Goal: Task Accomplishment & Management: Complete application form

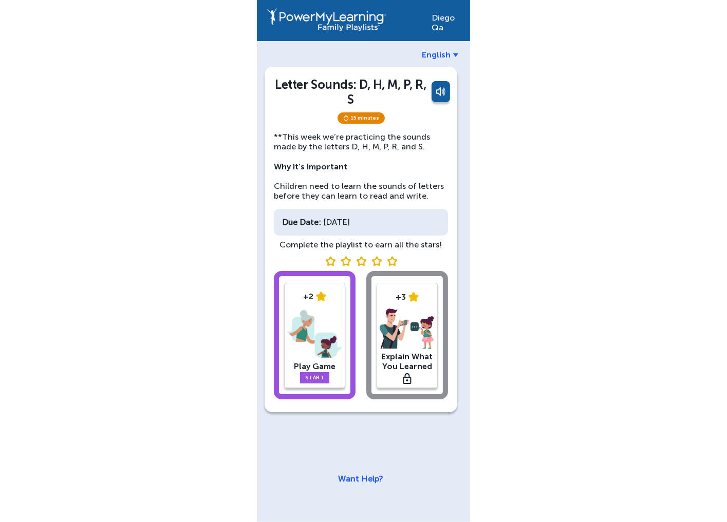
click at [440, 90] on link at bounding box center [439, 93] width 21 height 25
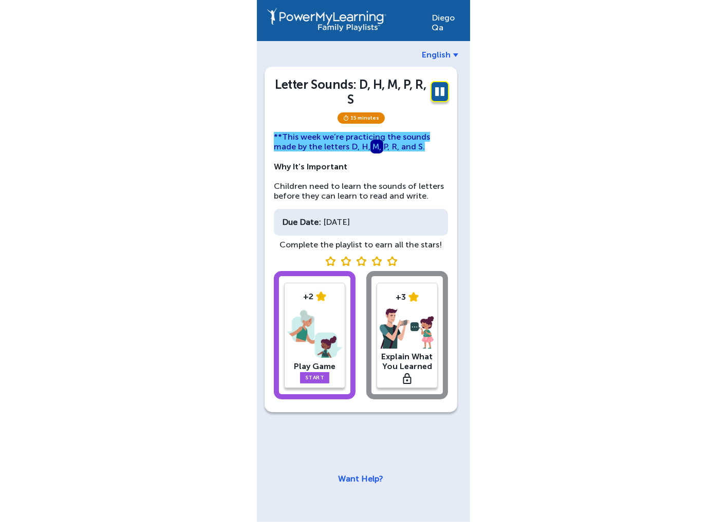
click at [446, 93] on link at bounding box center [439, 93] width 21 height 25
click at [522, 171] on div "Diego Qa English Letter Sounds: D, H, M, P, R, S 15 minutes **This week we’re p…" at bounding box center [363, 261] width 727 height 522
click at [320, 337] on img at bounding box center [314, 334] width 55 height 53
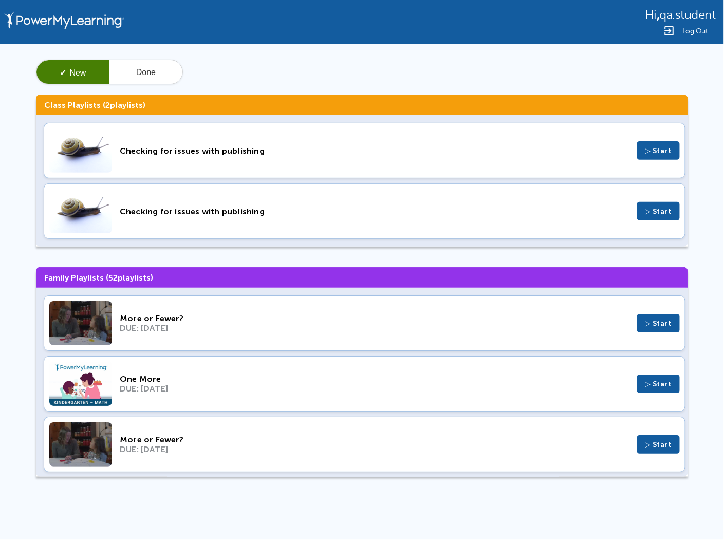
click at [131, 153] on div "Checking for issues with publishing" at bounding box center [374, 151] width 509 height 10
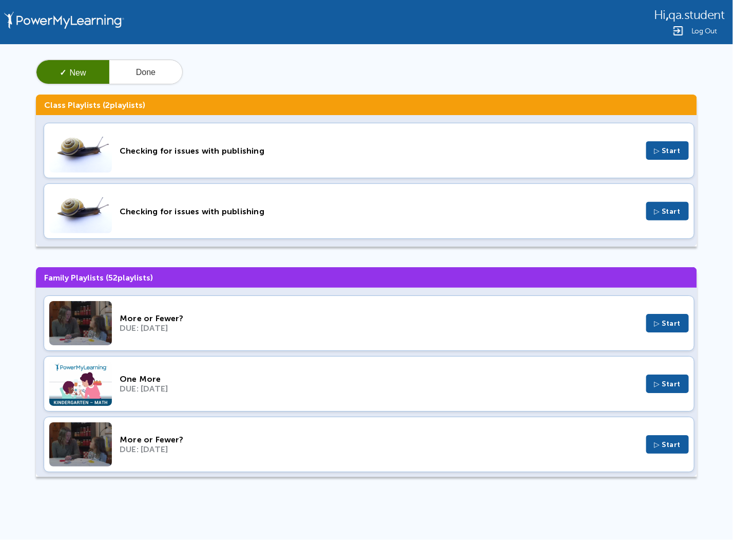
click at [184, 322] on div "More or Fewer?" at bounding box center [379, 318] width 519 height 10
click at [161, 74] on button "Done" at bounding box center [145, 72] width 73 height 25
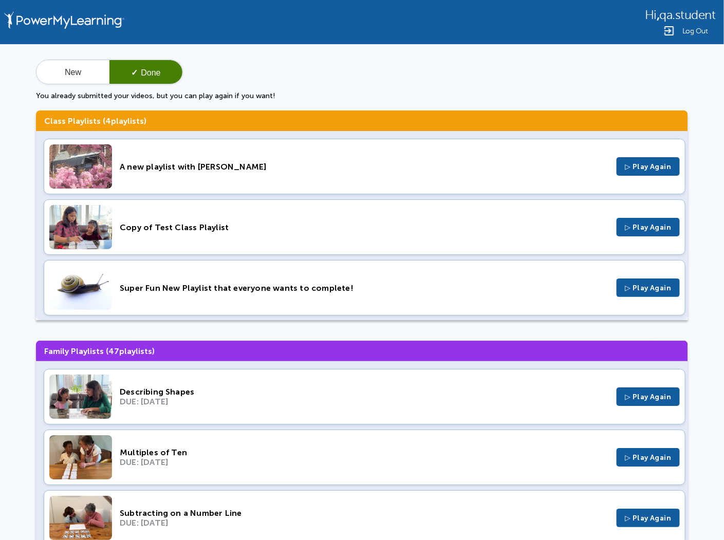
click at [182, 294] on div "Super Fun New Playlist that everyone wants to complete! ▷ Play Again" at bounding box center [364, 287] width 641 height 55
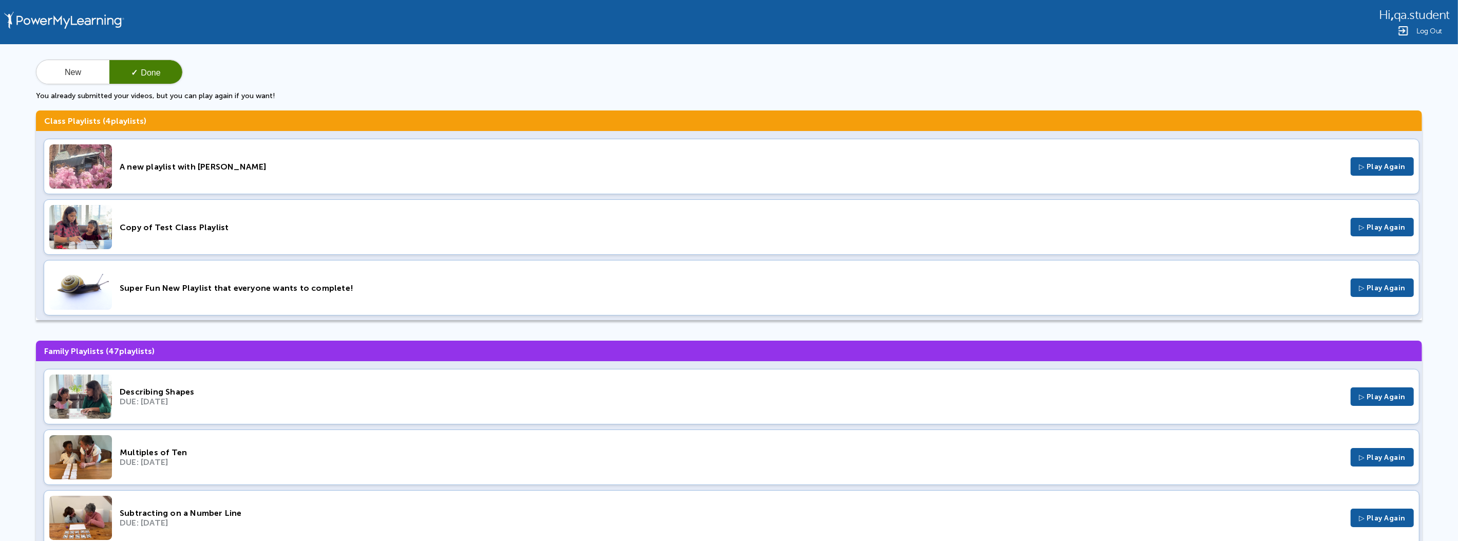
click at [194, 224] on div "Copy of Test Class Playlist" at bounding box center [731, 227] width 1223 height 10
click at [73, 64] on button "New" at bounding box center [72, 72] width 73 height 25
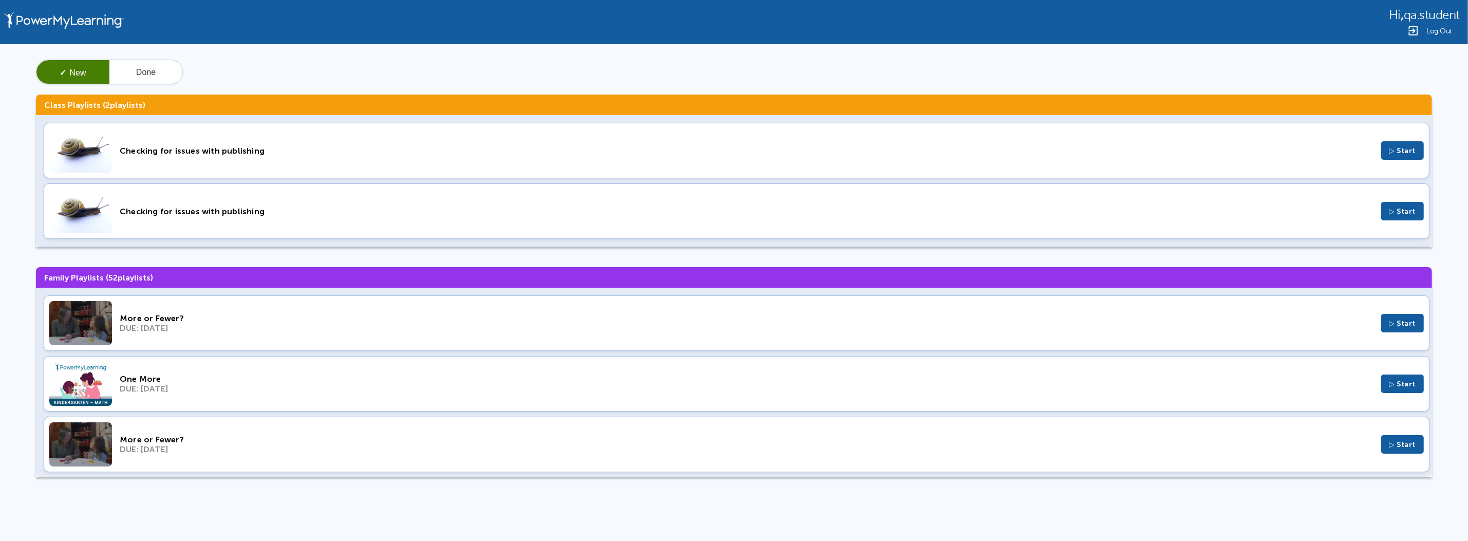
click at [158, 85] on div "✓ New Done Class Playlists ( 2 playlists) Checking for issues with publishing ▷…" at bounding box center [734, 272] width 1468 height 456
click at [143, 70] on button "Done" at bounding box center [145, 72] width 73 height 25
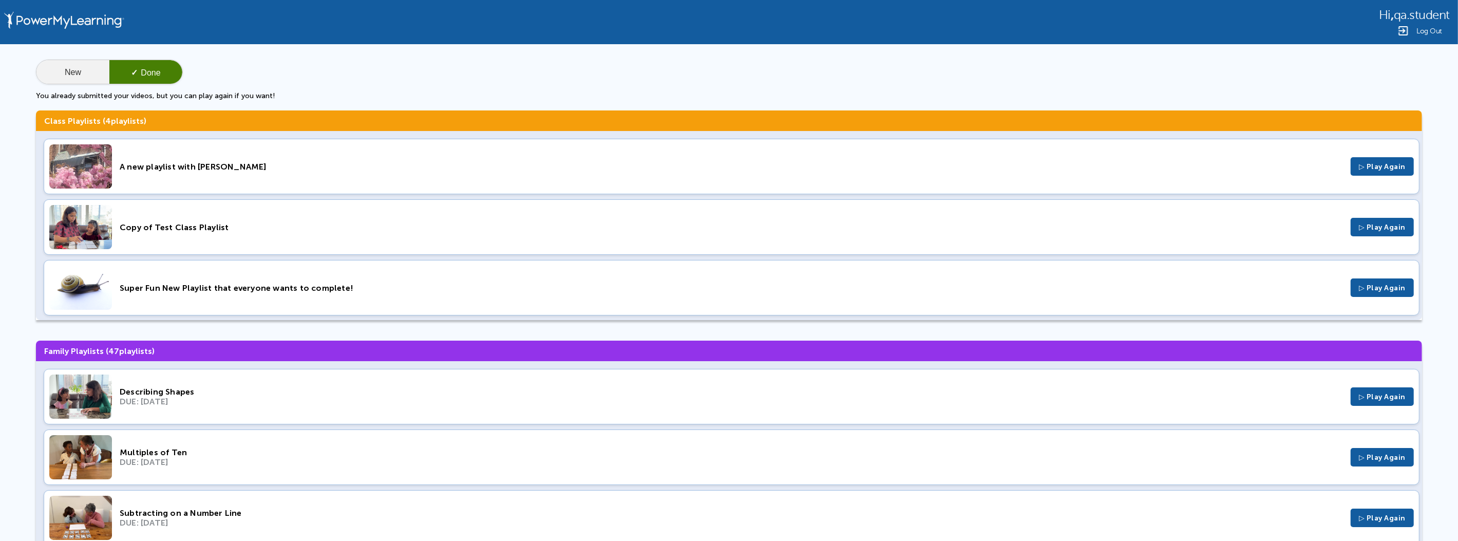
click at [75, 78] on button "New" at bounding box center [72, 72] width 73 height 25
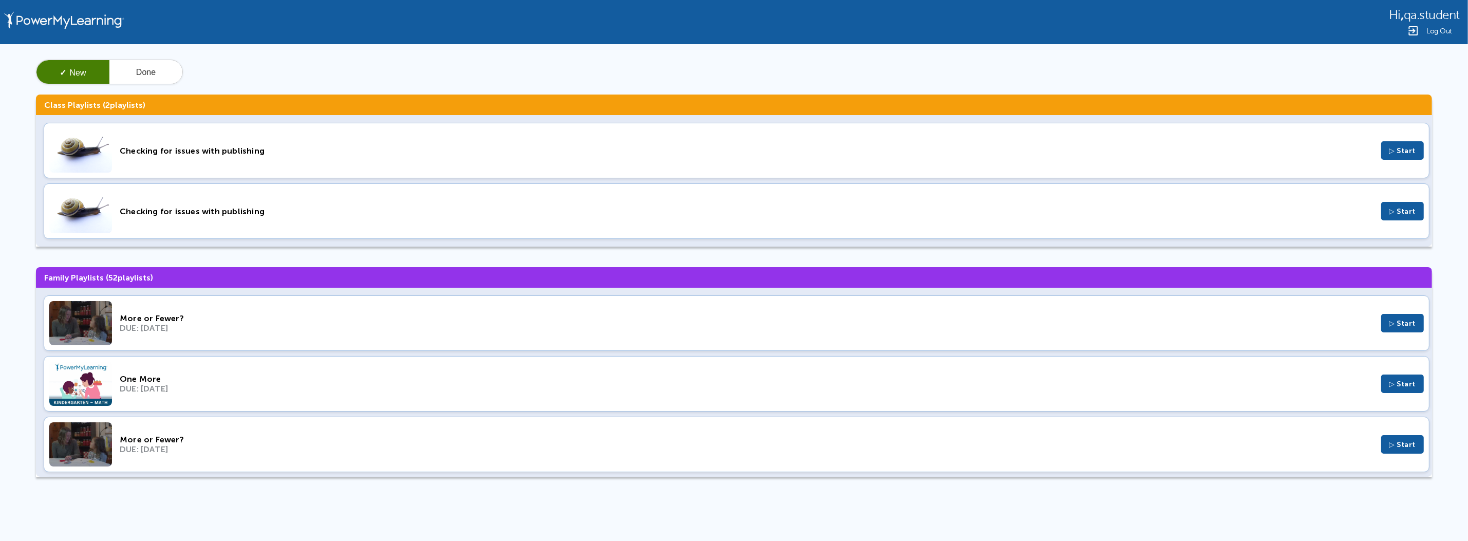
drag, startPoint x: 1393, startPoint y: 16, endPoint x: 1467, endPoint y: 16, distance: 73.9
click at [733, 16] on div "Hi , qa.student Log Out" at bounding box center [734, 22] width 1468 height 44
click at [733, 30] on span "Log Out" at bounding box center [1439, 31] width 26 height 8
click at [733, 33] on span "Log Out" at bounding box center [1439, 31] width 26 height 8
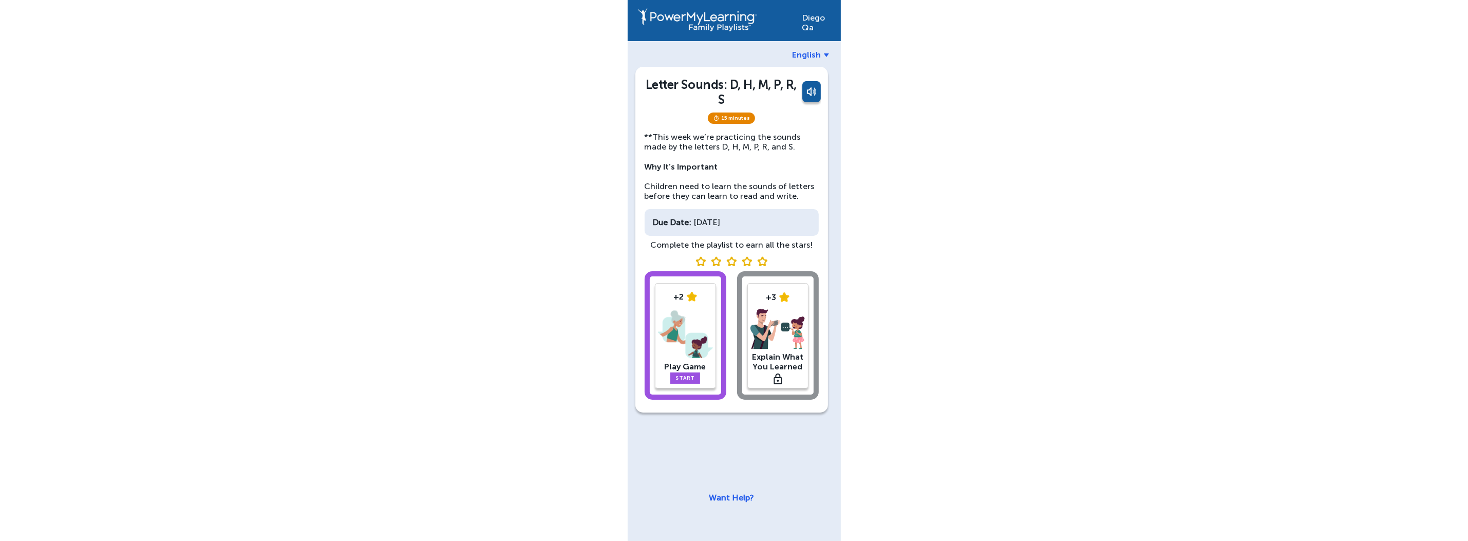
click at [695, 351] on img at bounding box center [685, 334] width 55 height 53
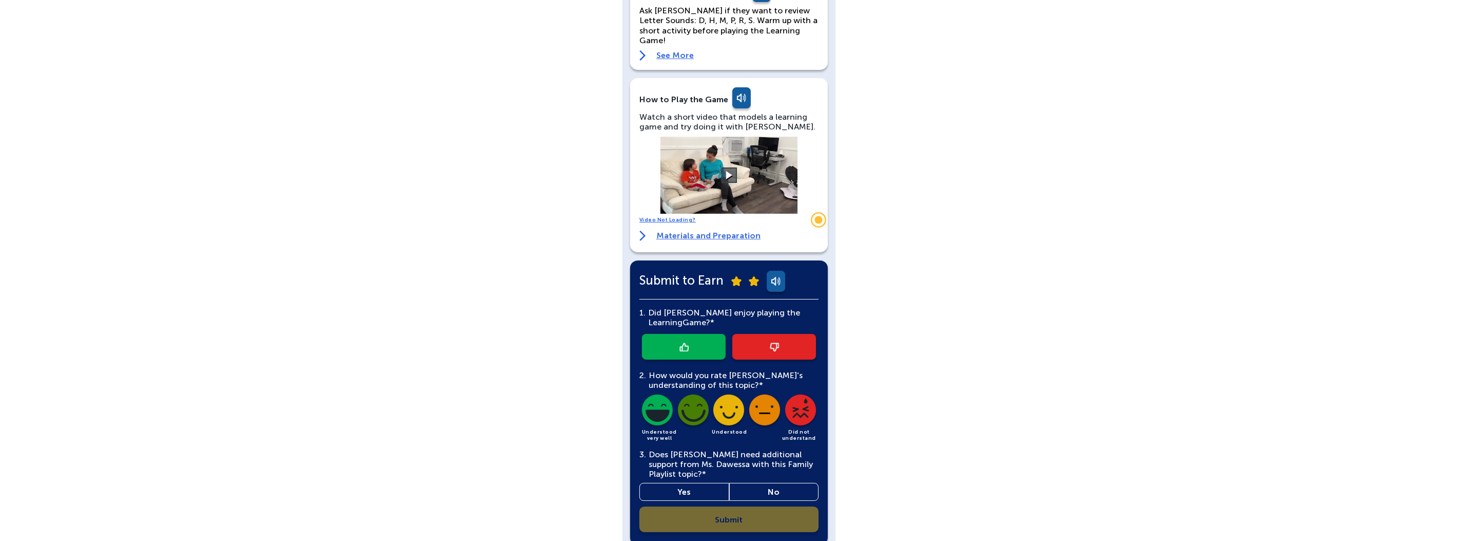
scroll to position [144, 0]
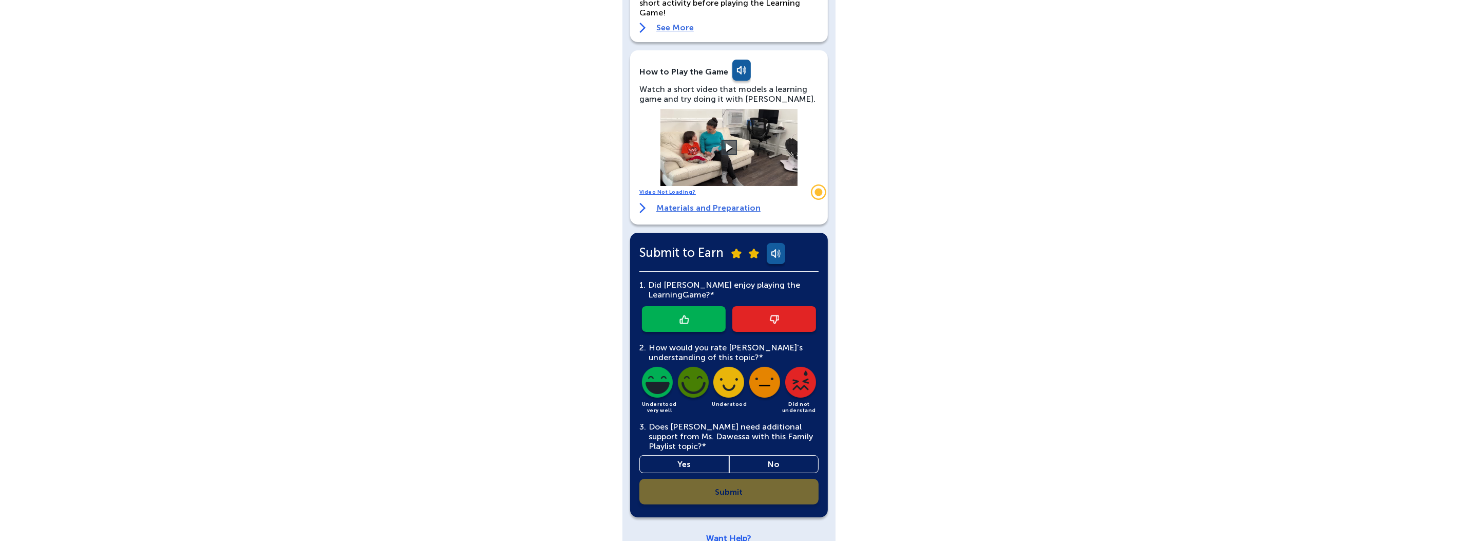
click at [704, 306] on link at bounding box center [684, 319] width 84 height 26
click at [691, 378] on img at bounding box center [693, 384] width 35 height 35
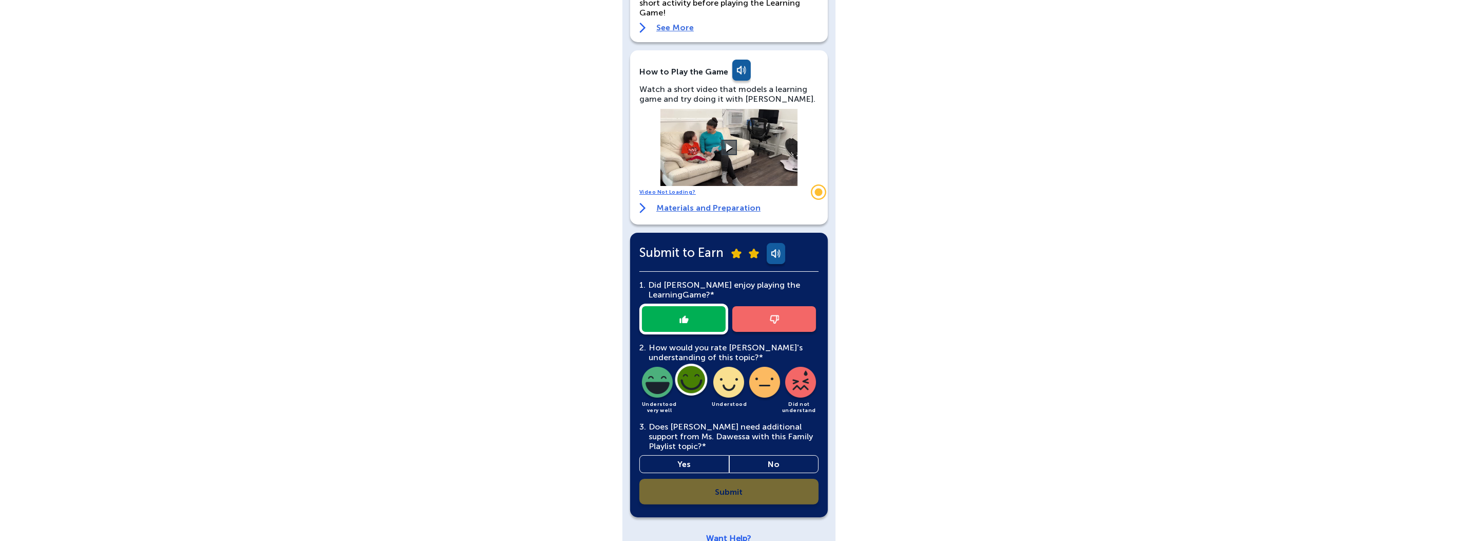
click at [707, 455] on link "Yes" at bounding box center [684, 464] width 90 height 18
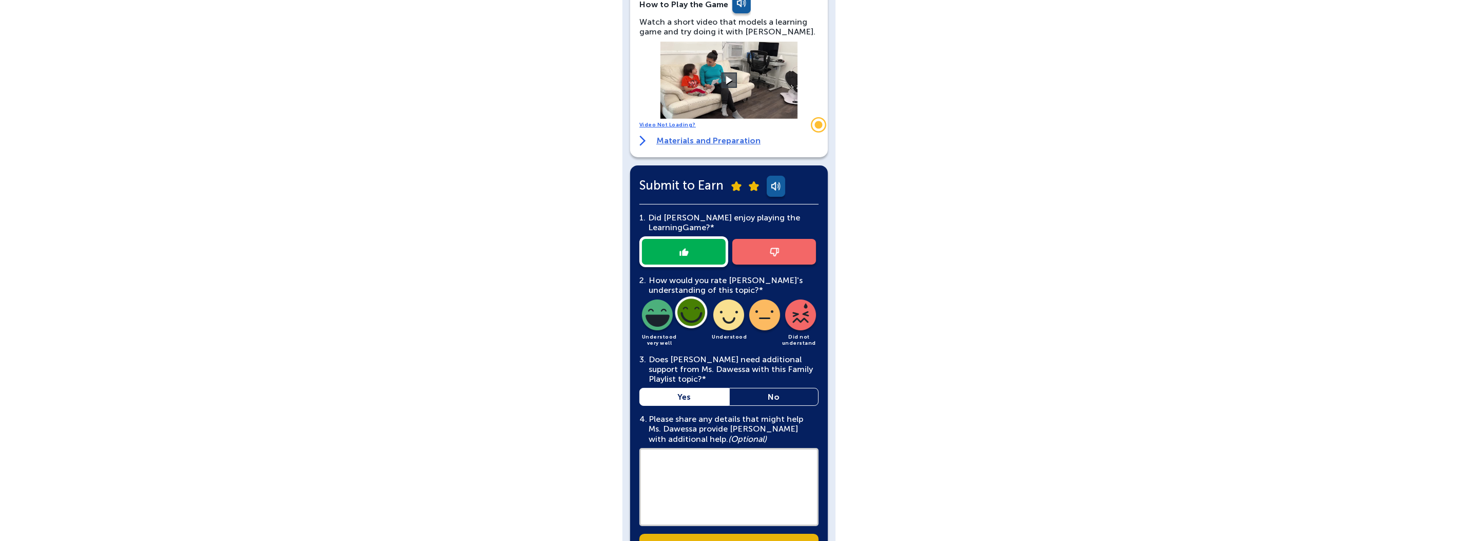
scroll to position [251, 0]
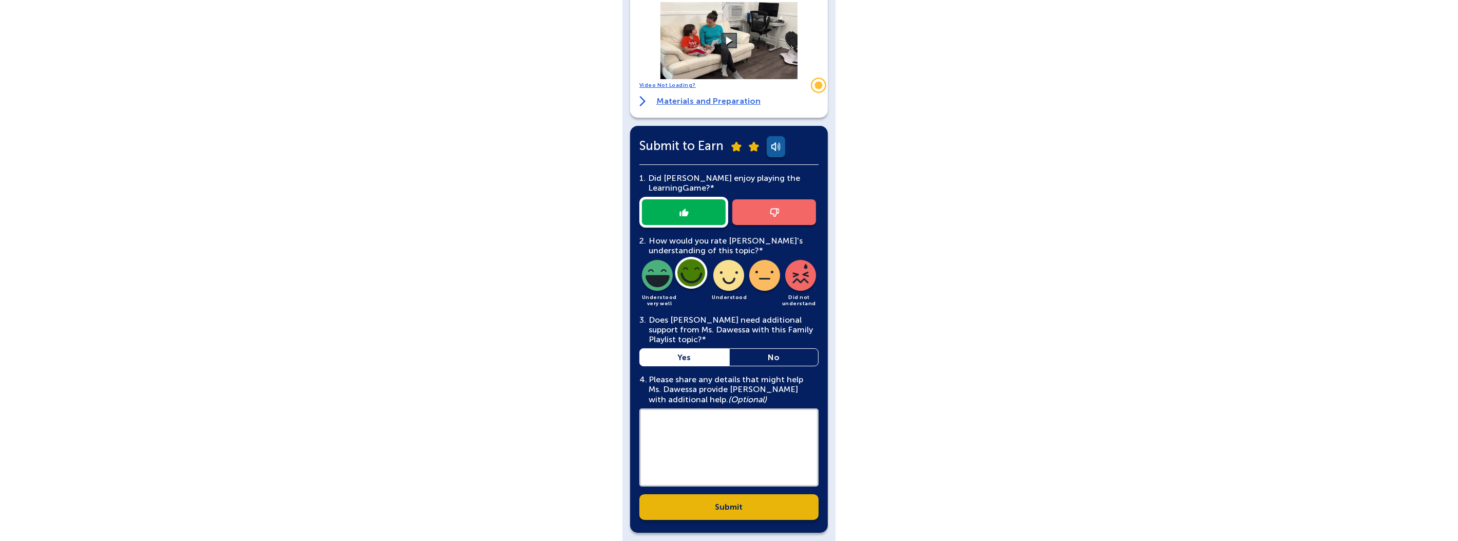
click at [717, 424] on textarea at bounding box center [728, 447] width 179 height 78
click at [725, 494] on link "Submit" at bounding box center [728, 507] width 179 height 26
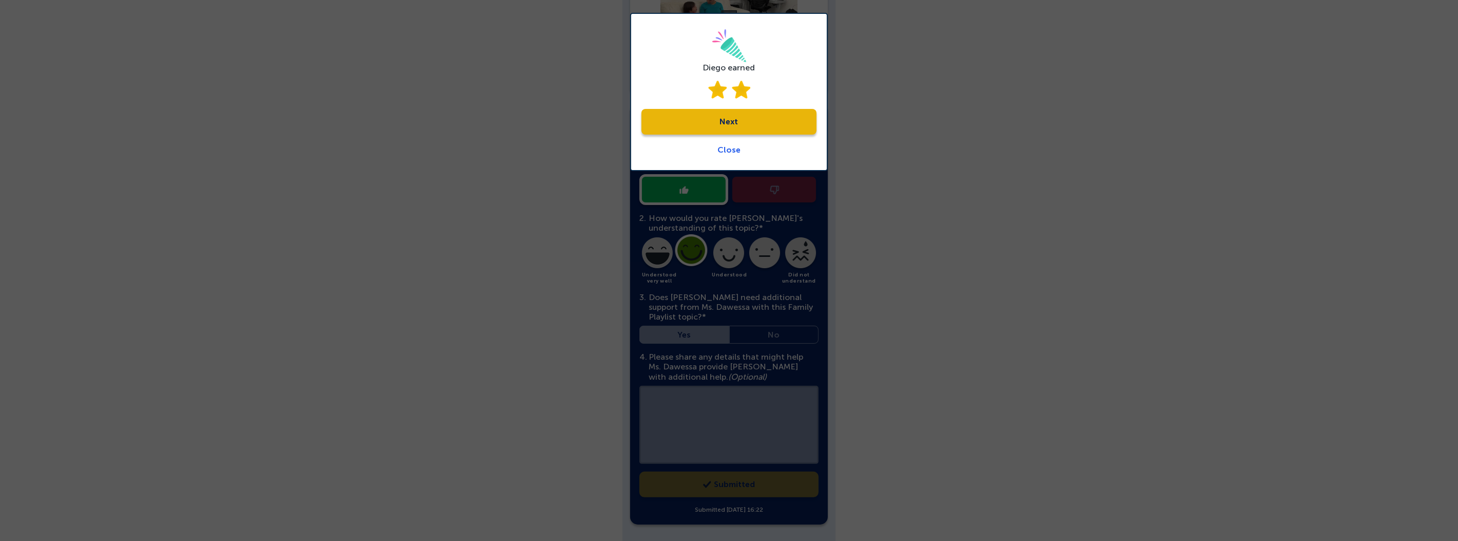
scroll to position [280, 0]
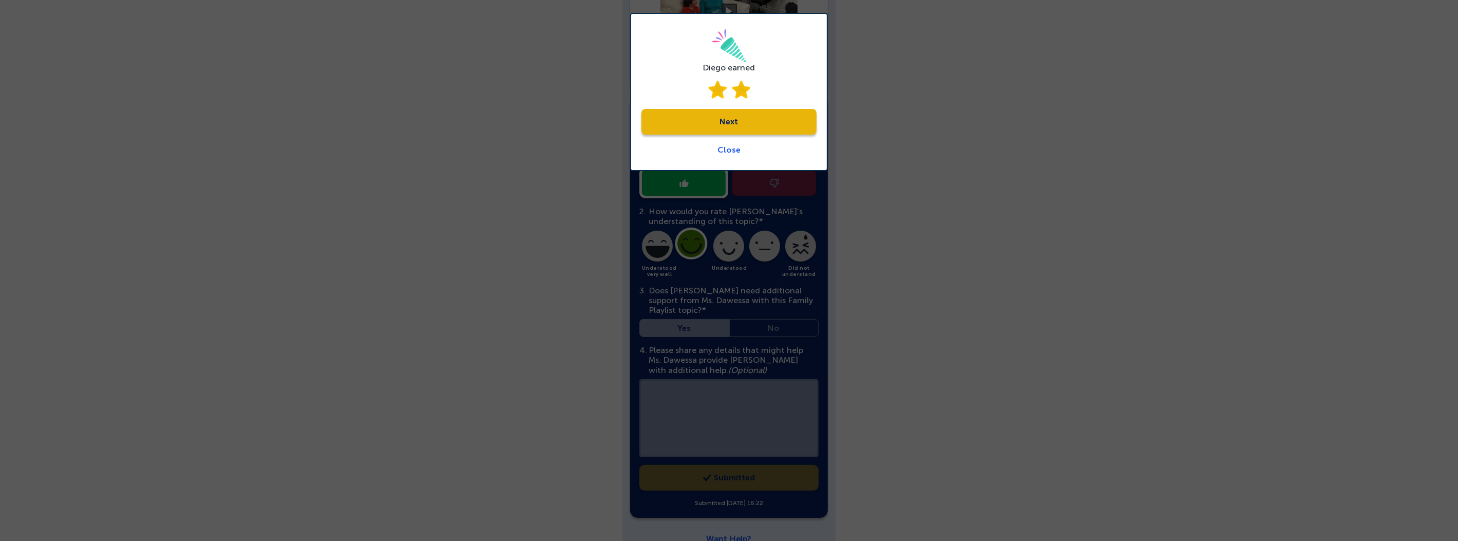
click at [738, 119] on link "Next" at bounding box center [728, 122] width 175 height 26
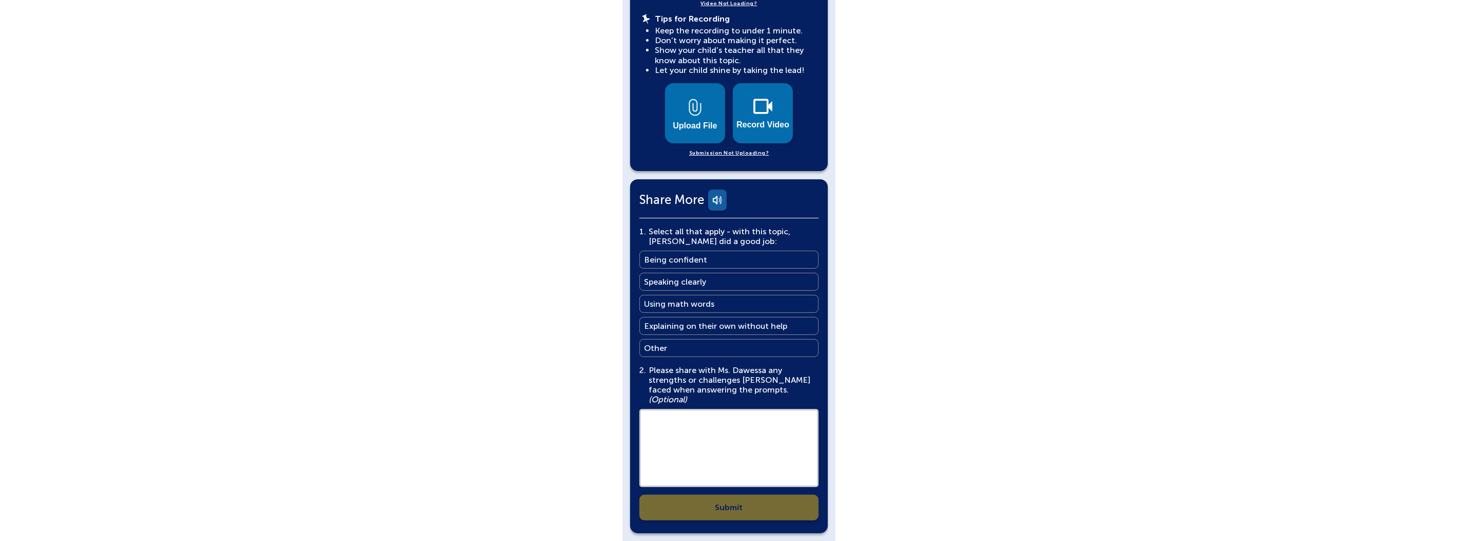
scroll to position [472, 0]
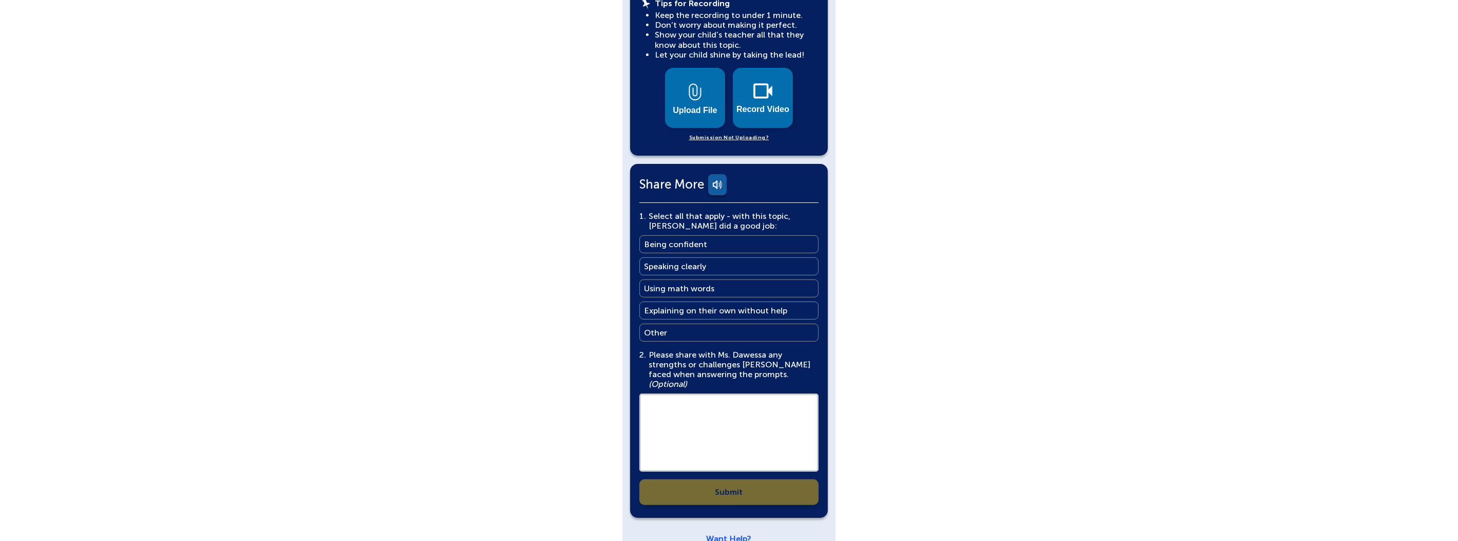
click at [724, 393] on textarea at bounding box center [728, 432] width 179 height 78
click at [723, 471] on div "1 . Select all that apply - with this topic, Diego did a good job: Select all t…" at bounding box center [728, 357] width 179 height 293
click at [734, 471] on div "1 . Select all that apply - with this topic, Diego did a good job: Select all t…" at bounding box center [728, 357] width 179 height 293
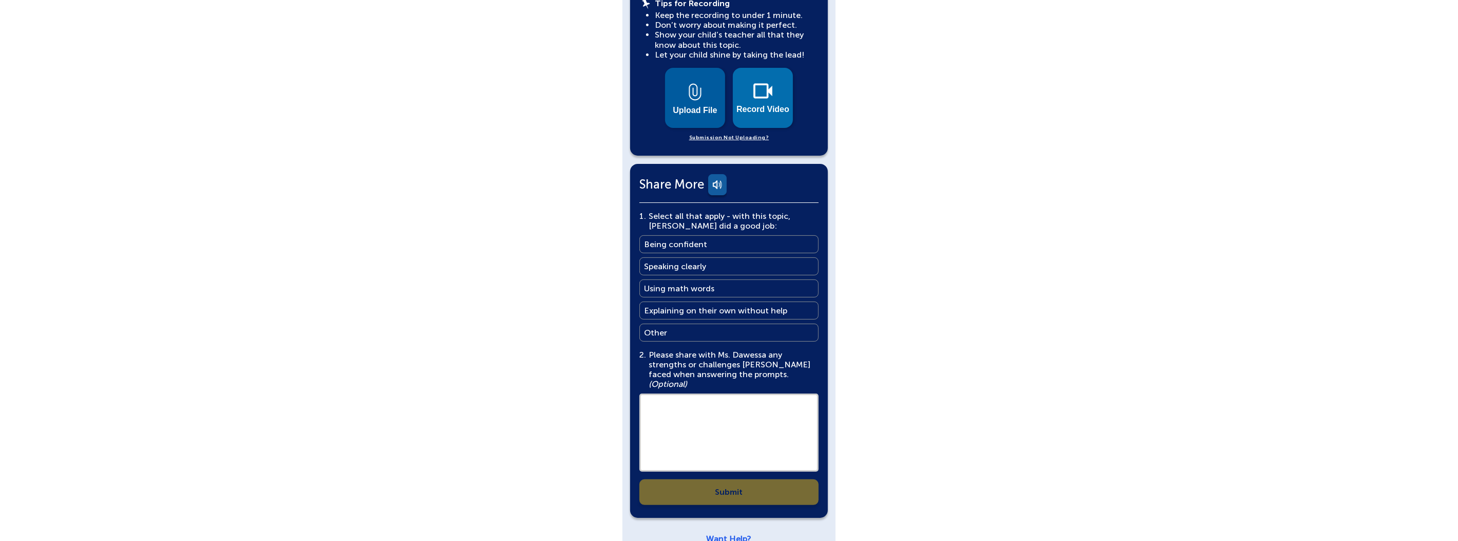
click at [713, 75] on button "Upload File" at bounding box center [695, 98] width 60 height 60
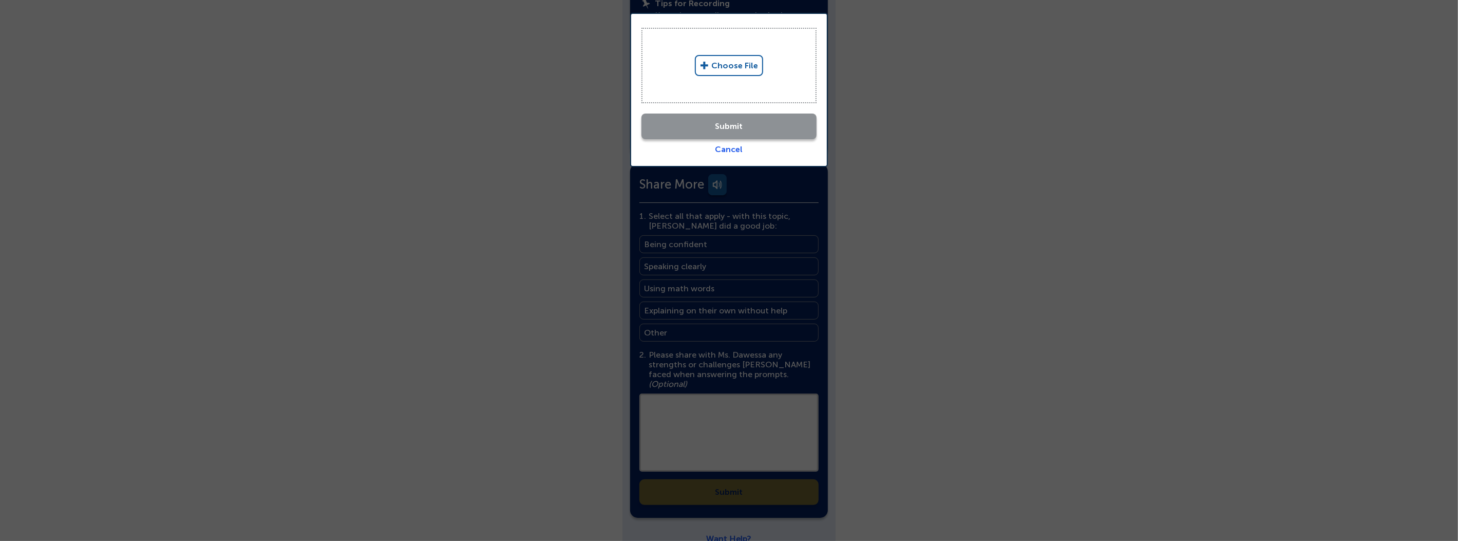
click at [735, 64] on link "Choose File" at bounding box center [729, 65] width 68 height 21
click at [736, 144] on link "Cancel" at bounding box center [729, 149] width 28 height 10
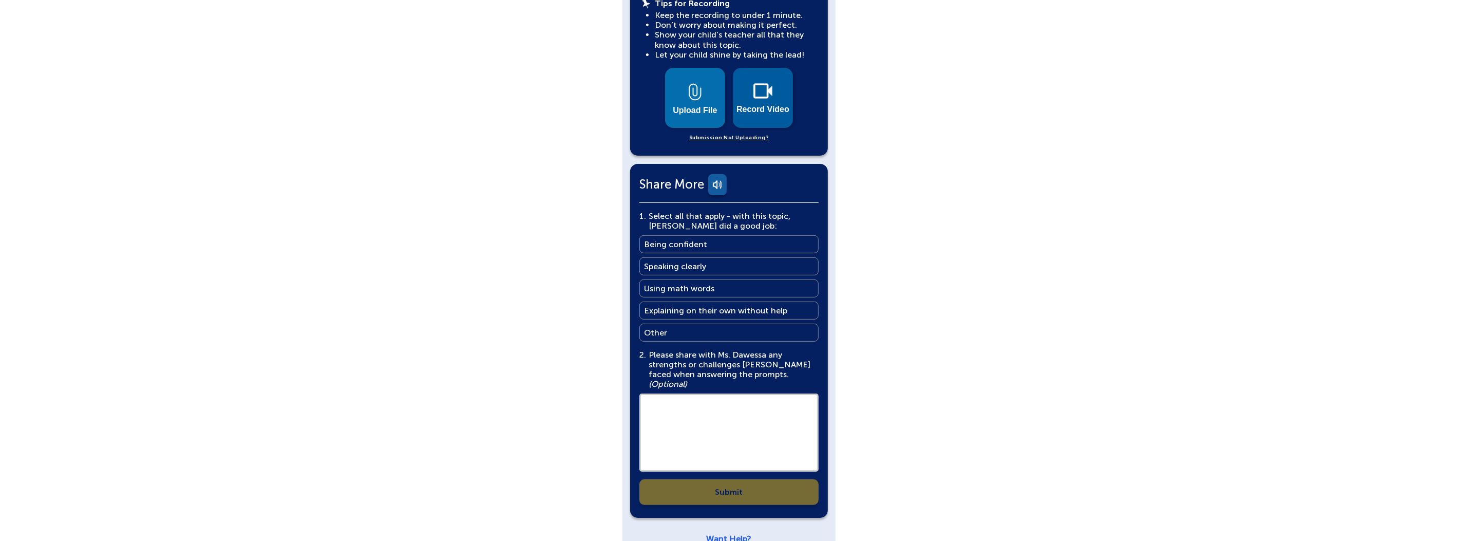
click at [766, 83] on img at bounding box center [762, 90] width 19 height 15
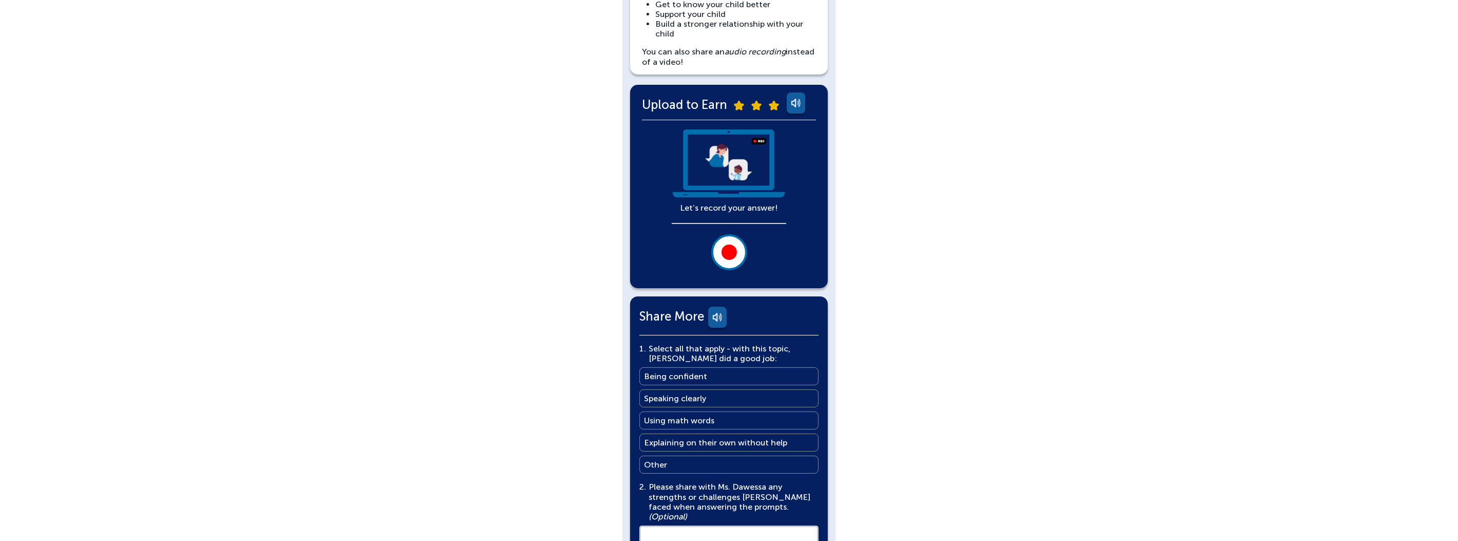
scroll to position [76, 0]
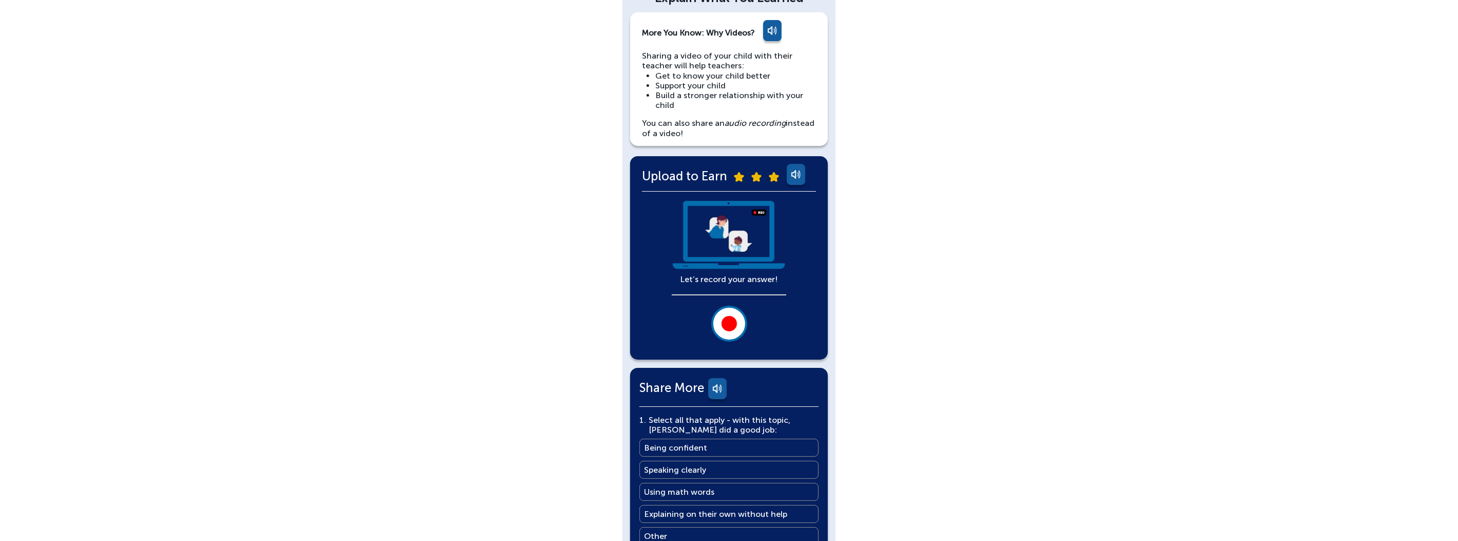
click at [730, 316] on div at bounding box center [728, 323] width 15 height 15
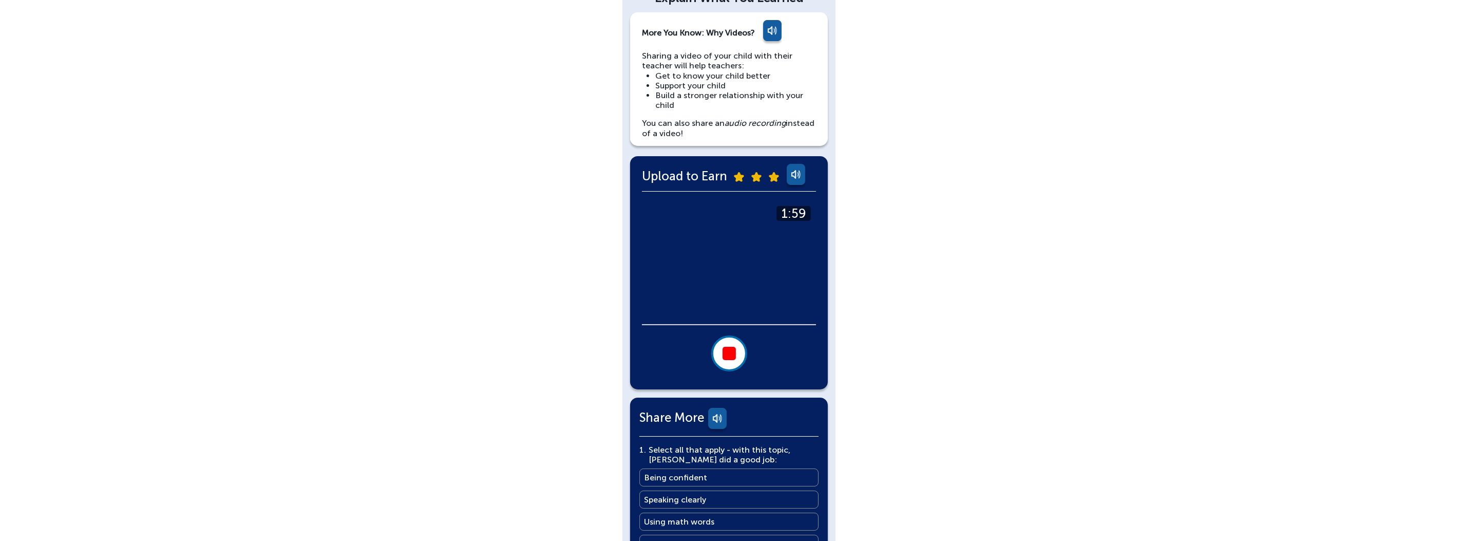
click at [725, 362] on button at bounding box center [729, 353] width 36 height 36
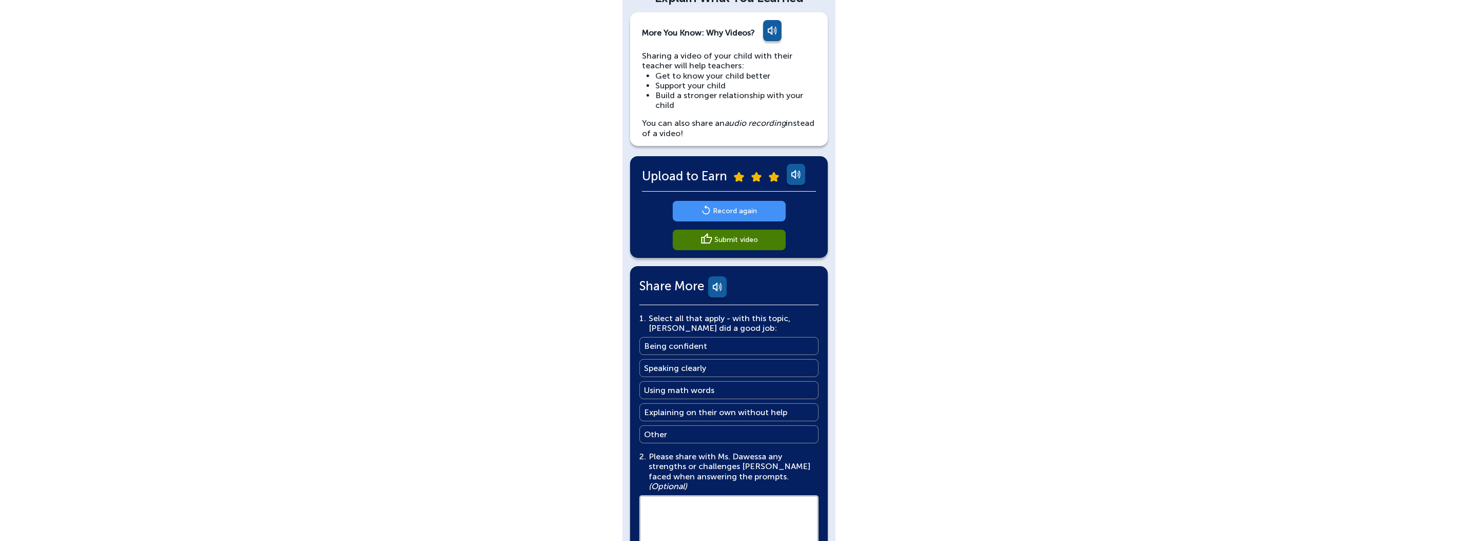
click at [735, 216] on link "Record again" at bounding box center [729, 211] width 113 height 21
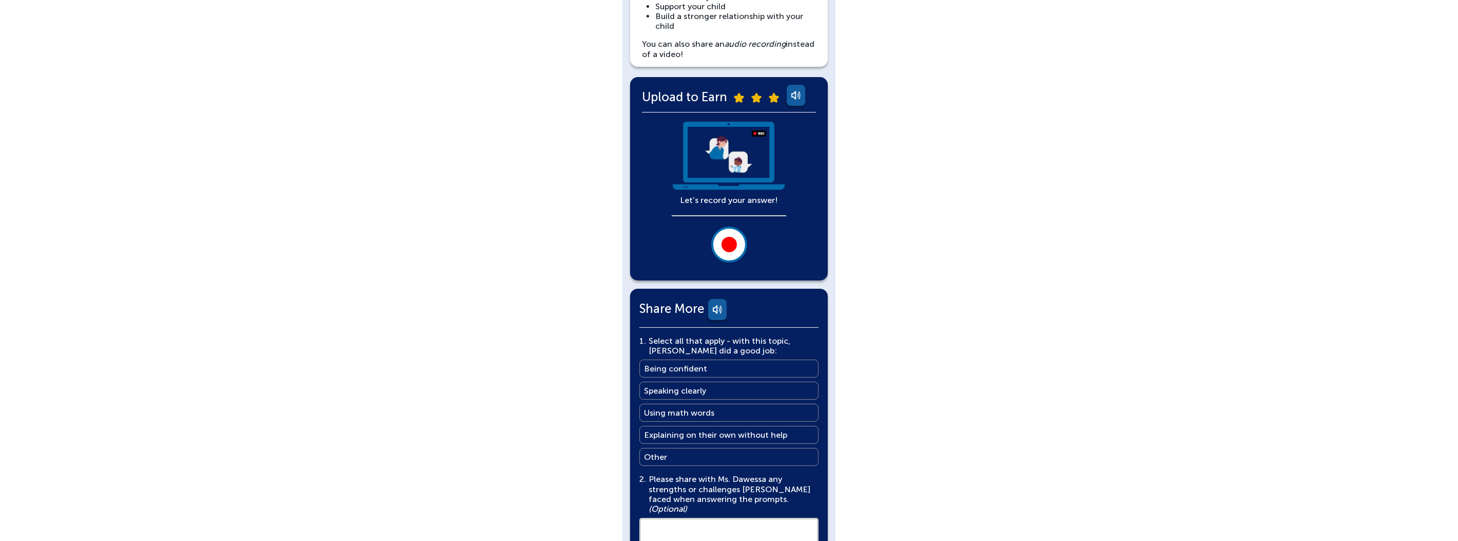
scroll to position [183, 0]
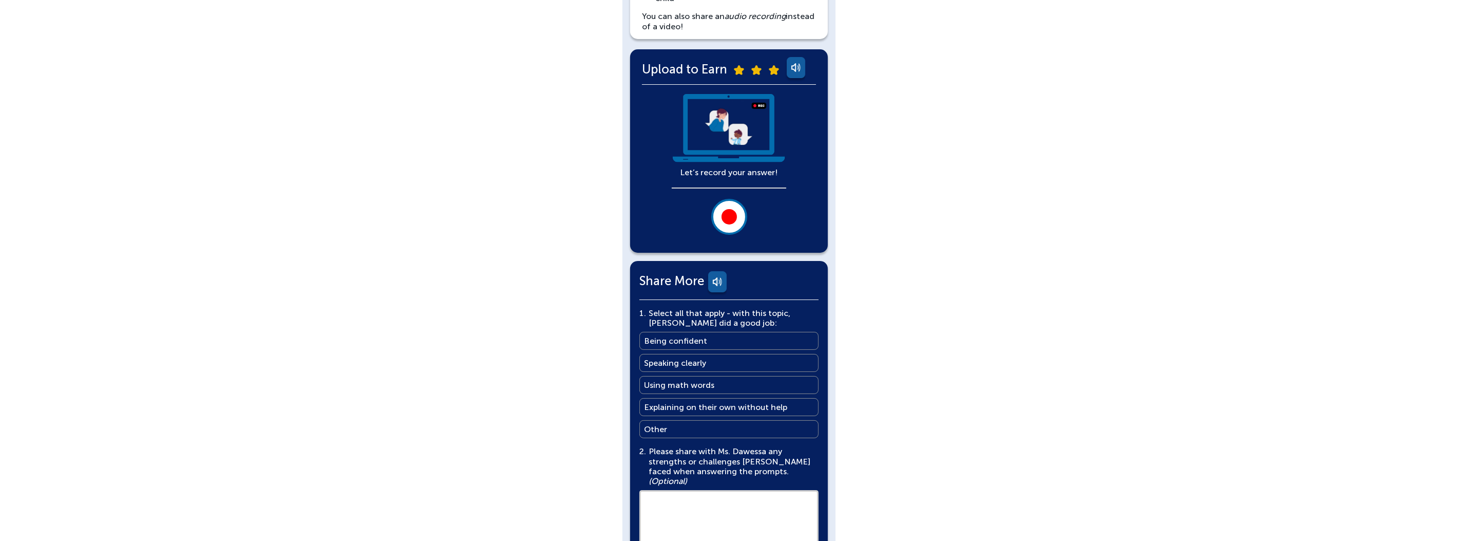
click at [729, 215] on div at bounding box center [728, 216] width 15 height 15
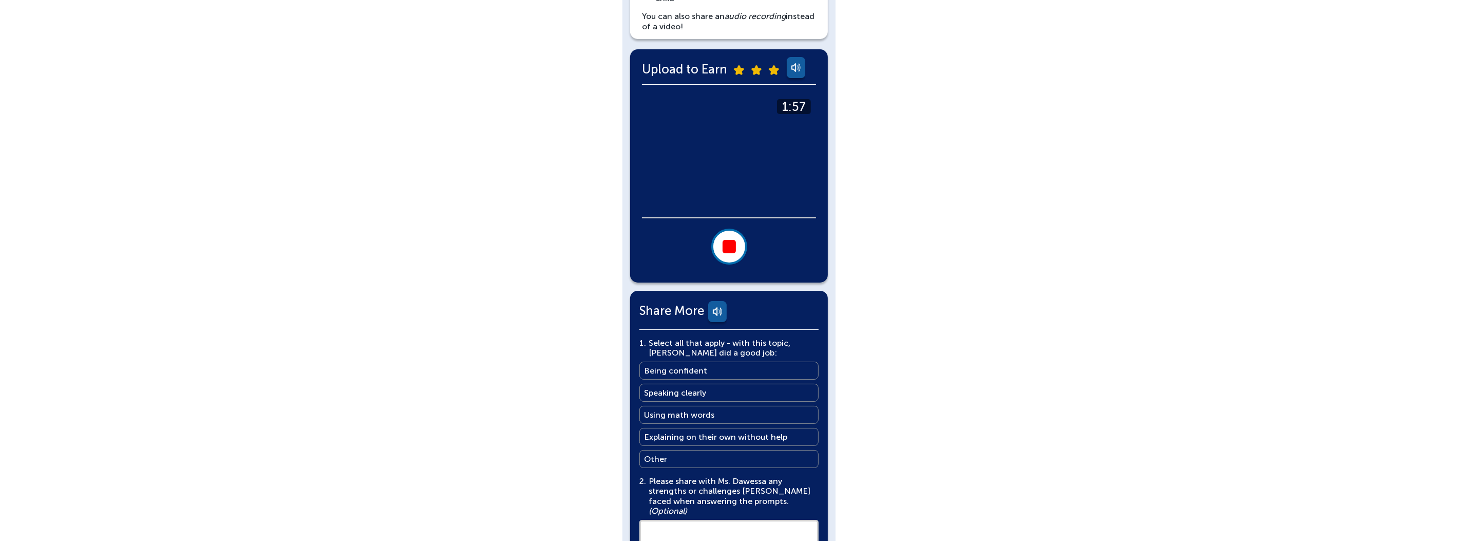
click at [729, 246] on div at bounding box center [728, 246] width 13 height 13
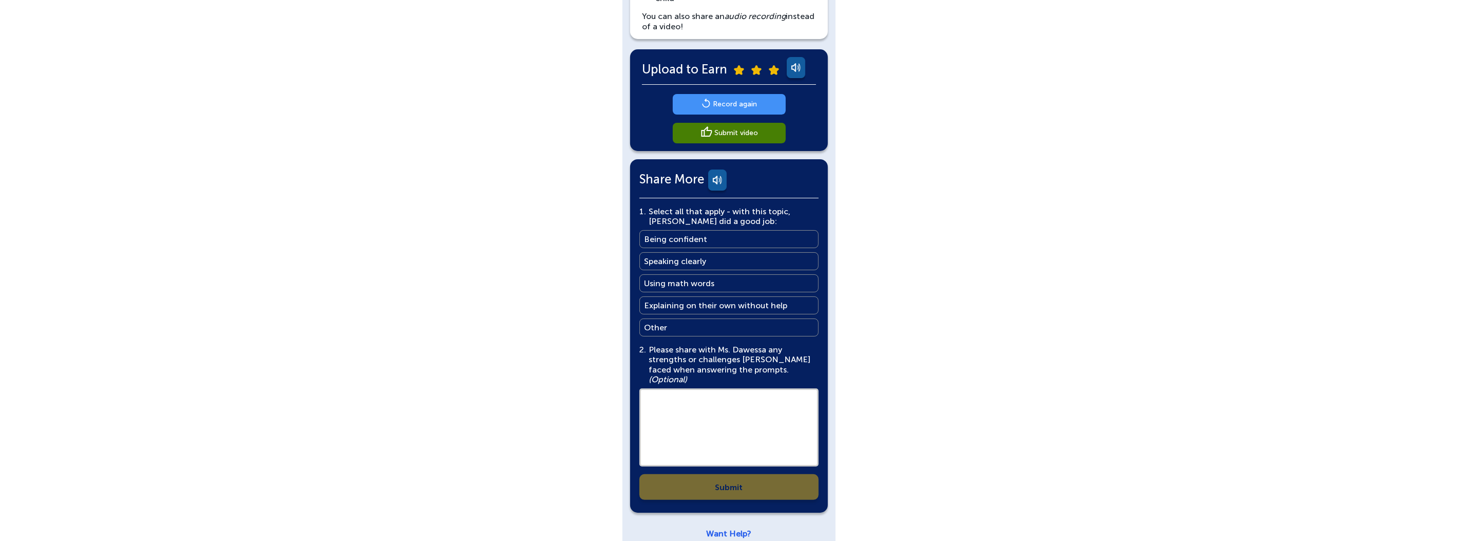
click at [745, 137] on main "Submit video" at bounding box center [736, 133] width 44 height 10
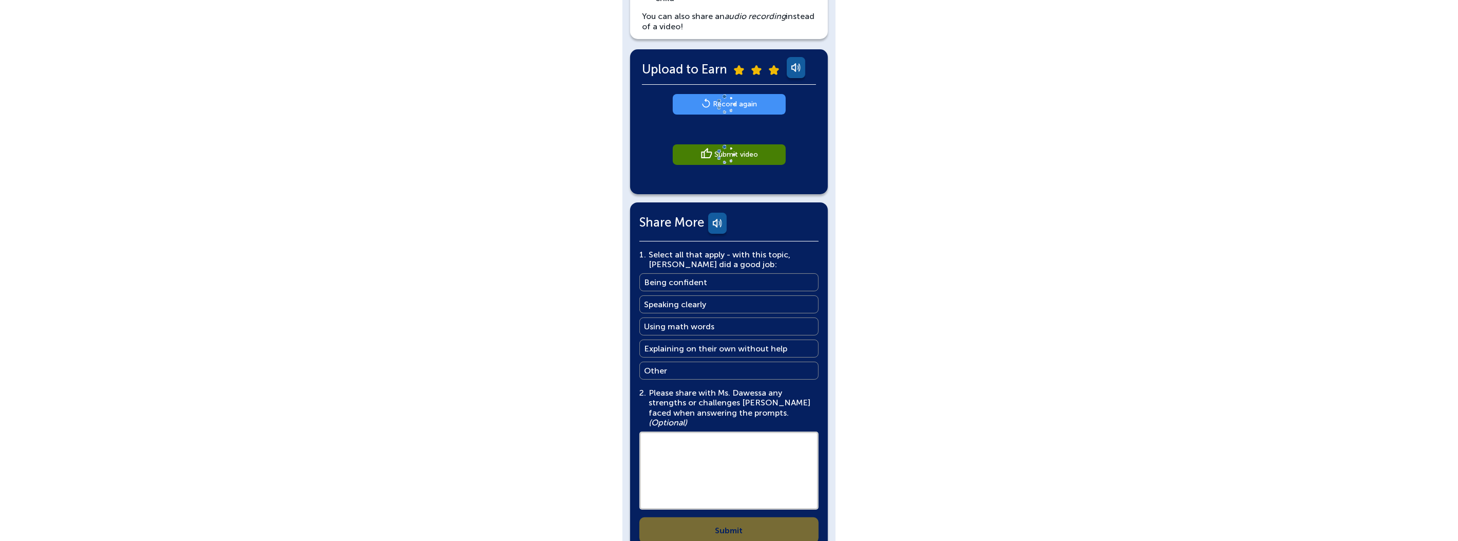
click at [706, 279] on link "Being confident Being confident" at bounding box center [728, 282] width 179 height 18
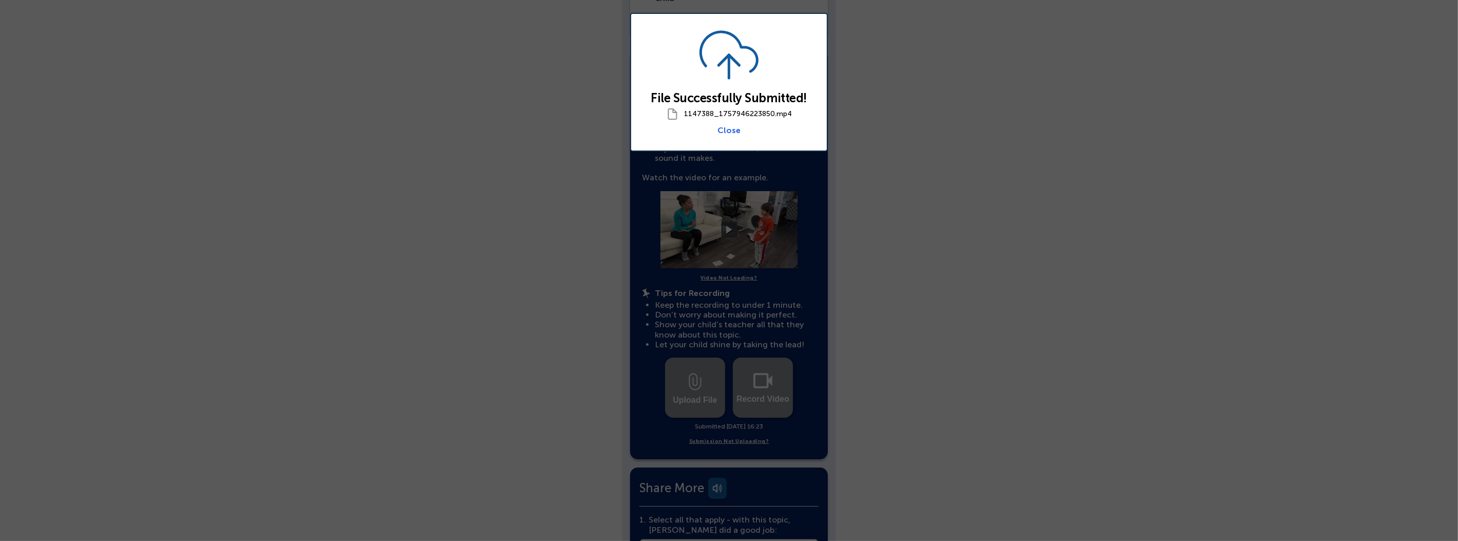
click at [732, 125] on link "Close" at bounding box center [728, 130] width 23 height 10
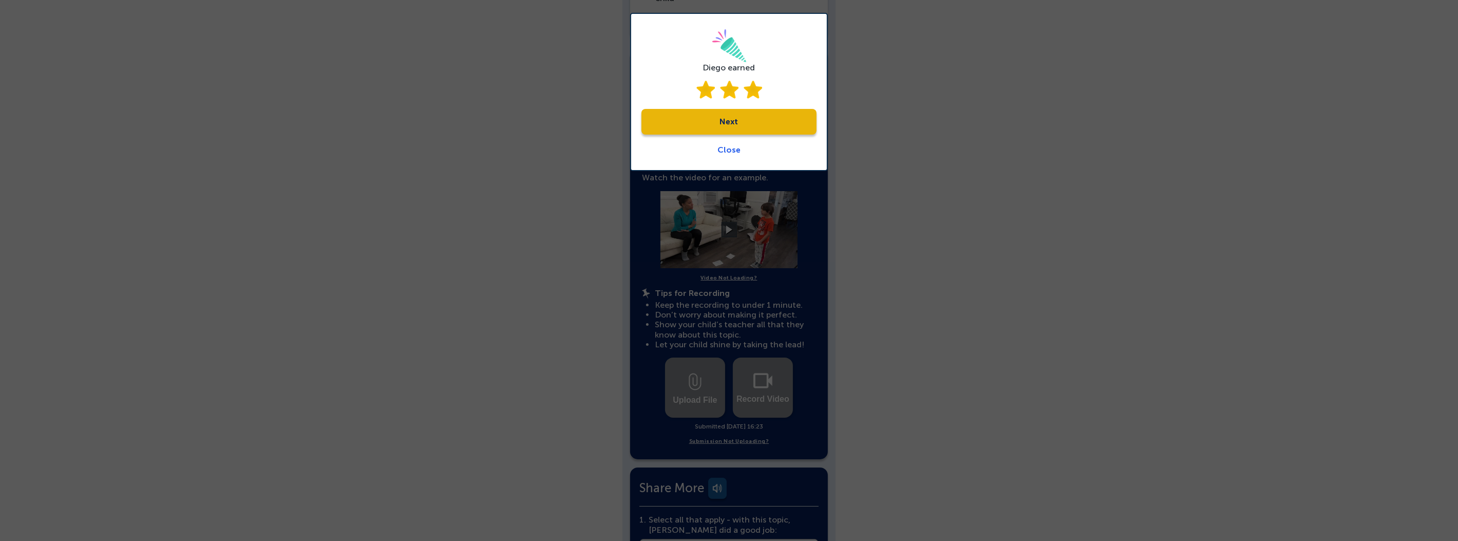
click at [720, 120] on link "Next" at bounding box center [728, 122] width 175 height 26
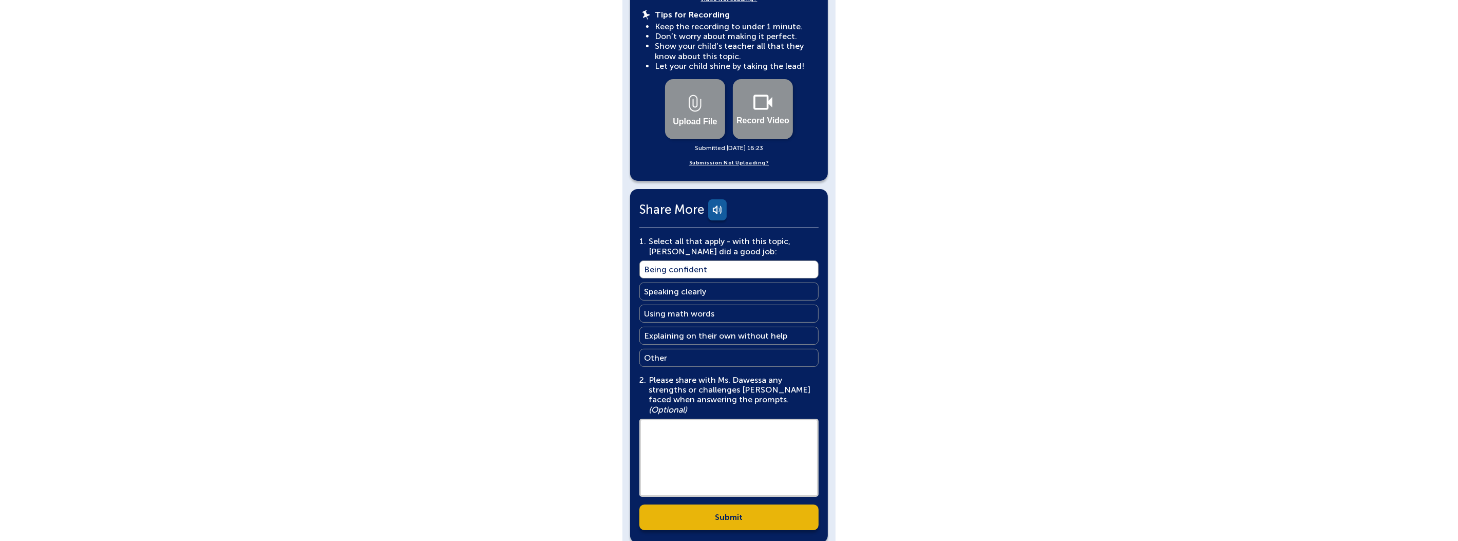
scroll to position [487, 0]
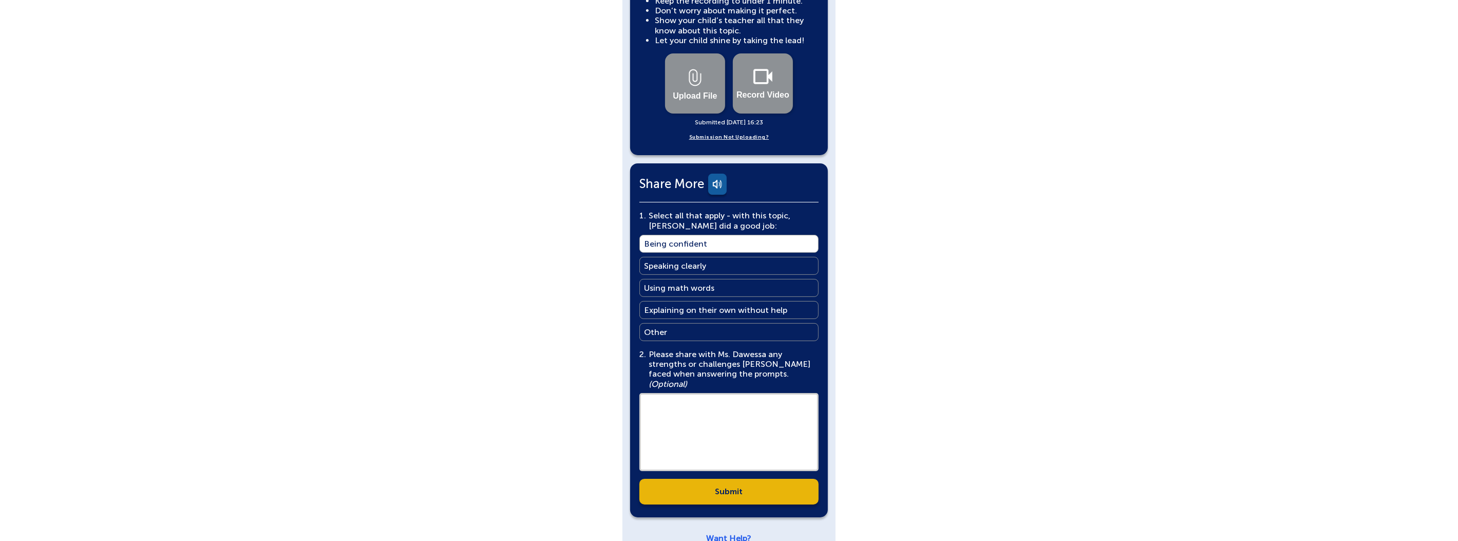
click at [731, 393] on textarea at bounding box center [728, 432] width 179 height 78
type textarea "****"
click at [721, 479] on link "Submit" at bounding box center [728, 492] width 179 height 26
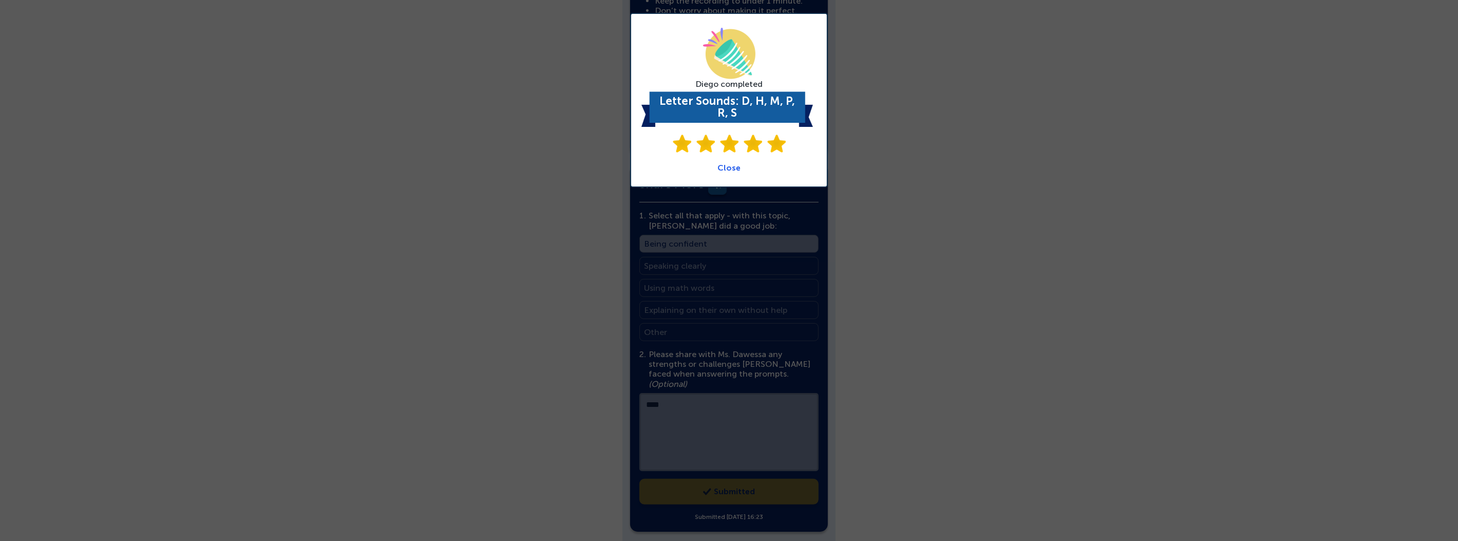
click at [736, 167] on link "Close" at bounding box center [728, 168] width 23 height 10
